Goal: Task Accomplishment & Management: Use online tool/utility

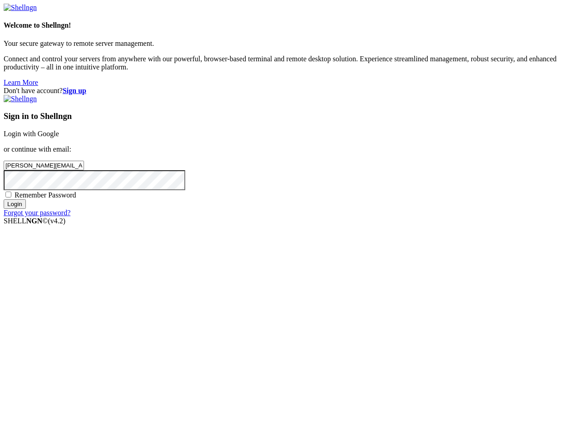
click at [26, 209] on input "Login" at bounding box center [15, 204] width 22 height 10
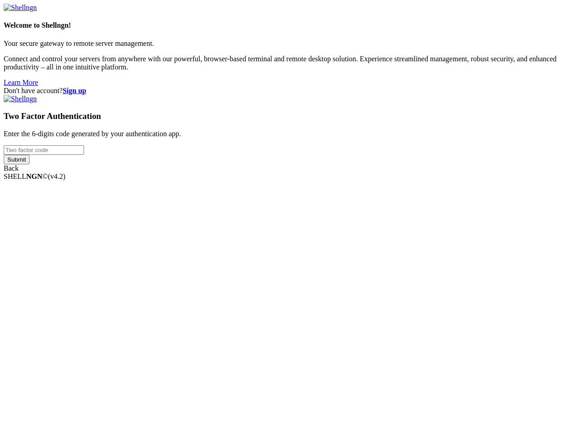
click at [84, 155] on input "number" at bounding box center [44, 150] width 80 height 10
paste input "088516"
type input "088516"
click at [30, 164] on input "Submit" at bounding box center [17, 160] width 26 height 10
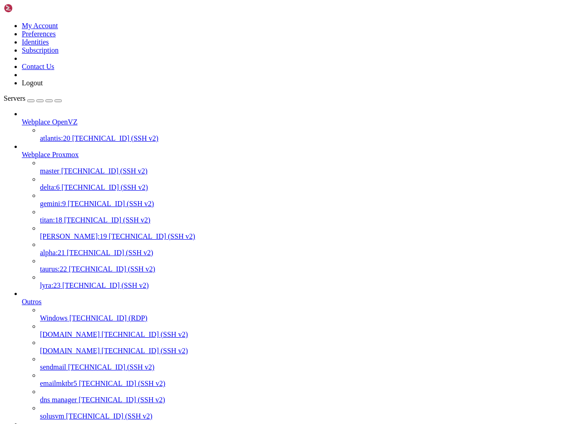
click at [48, 200] on span "gemini:9" at bounding box center [53, 204] width 26 height 8
click at [56, 167] on span "master" at bounding box center [50, 171] width 20 height 8
click at [55, 167] on span "master" at bounding box center [50, 171] width 20 height 8
